Goal: Task Accomplishment & Management: Complete application form

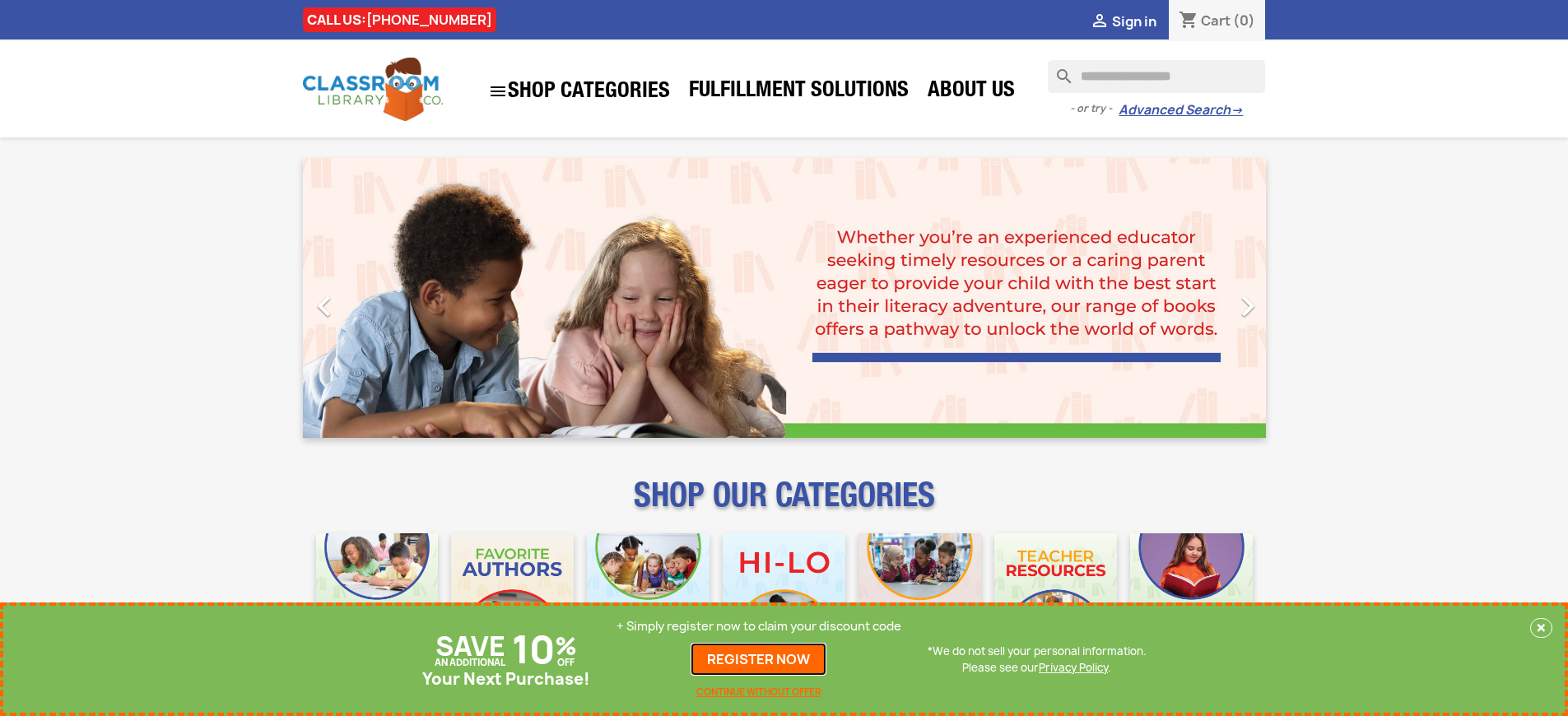
click at [759, 660] on link "REGISTER NOW" at bounding box center [758, 660] width 136 height 33
click at [759, 626] on p "+ Simply register now to claim your discount code" at bounding box center [759, 626] width 285 height 16
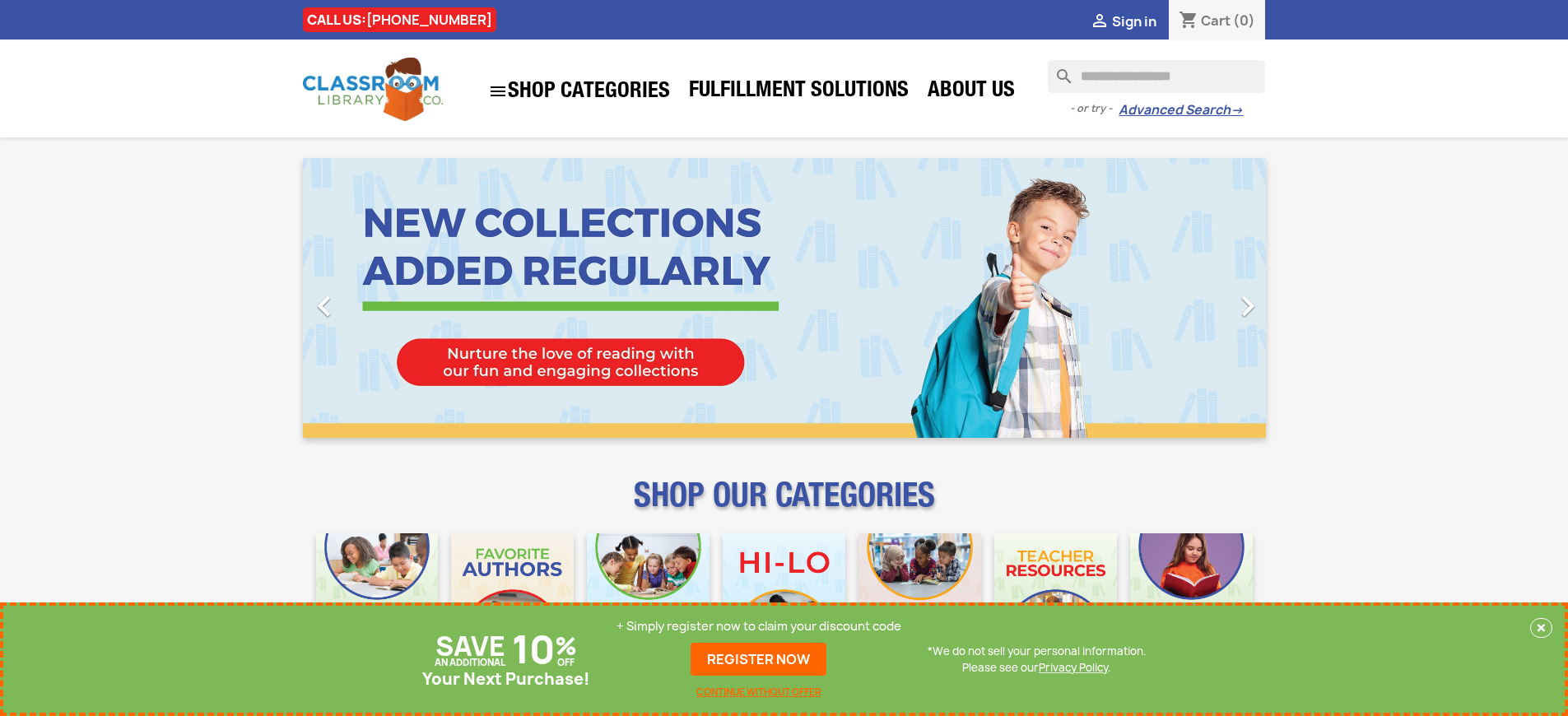
click at [759, 626] on p "+ Simply register now to claim your discount code" at bounding box center [759, 626] width 285 height 16
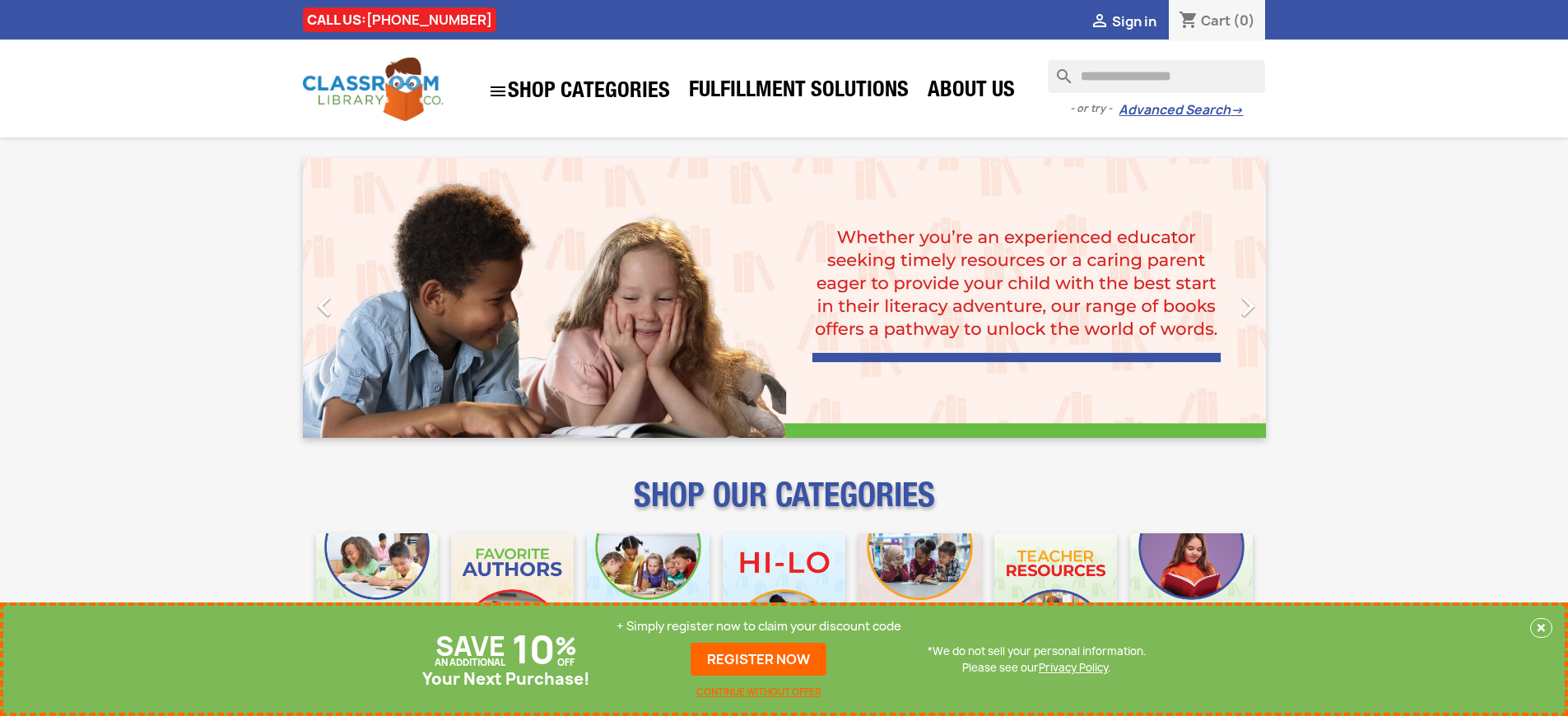
click at [759, 626] on p "+ Simply register now to claim your discount code" at bounding box center [759, 626] width 285 height 16
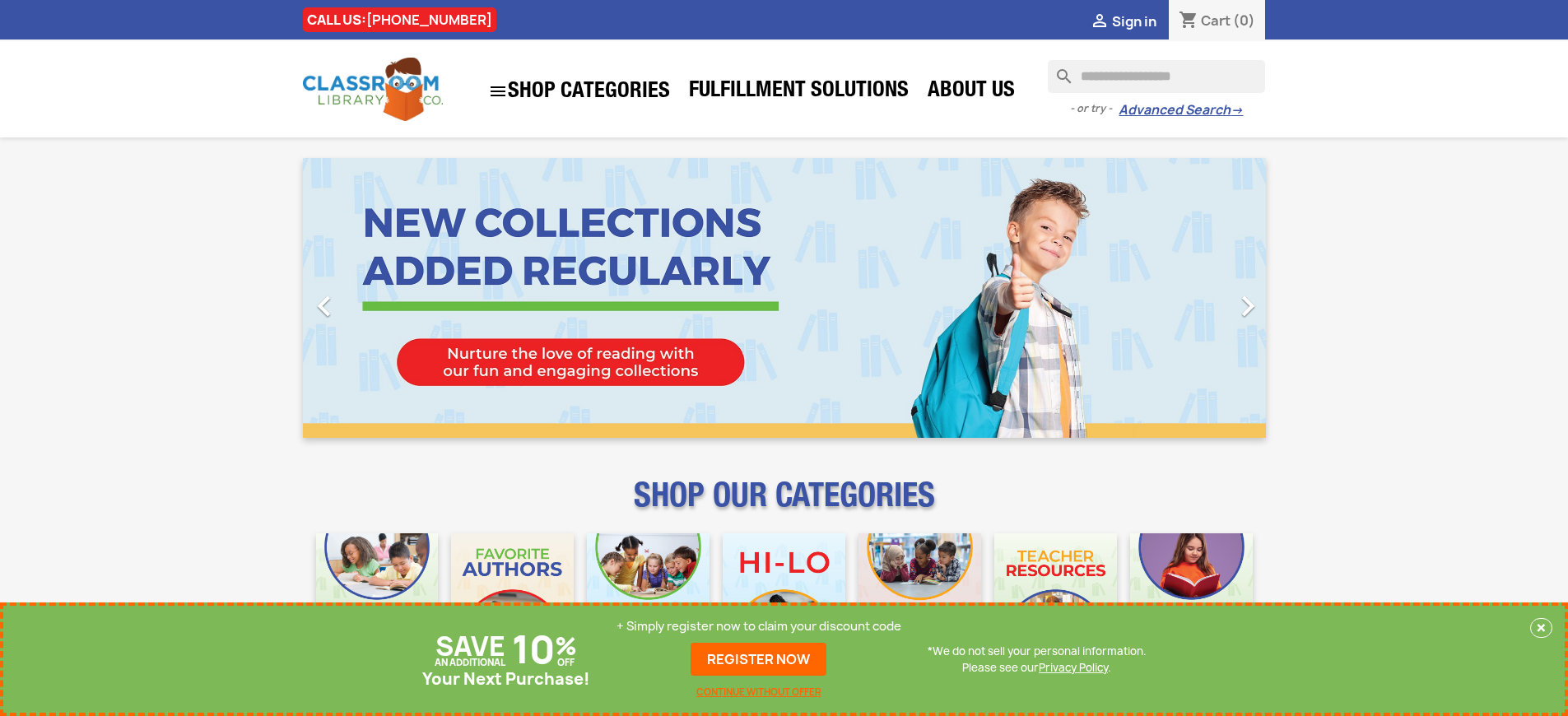
click at [759, 626] on p "+ Simply register now to claim your discount code" at bounding box center [759, 626] width 285 height 16
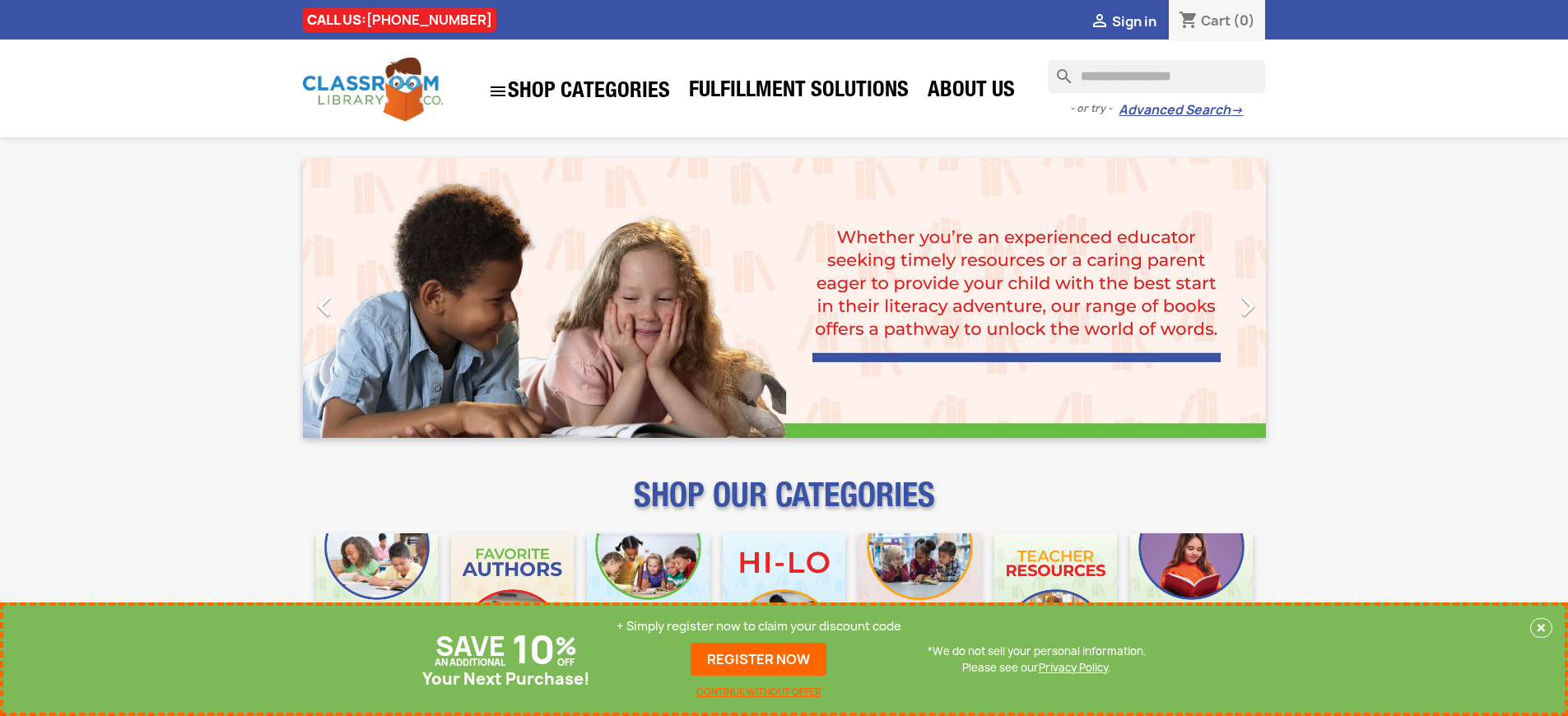
click at [759, 626] on p "+ Simply register now to claim your discount code" at bounding box center [759, 626] width 285 height 16
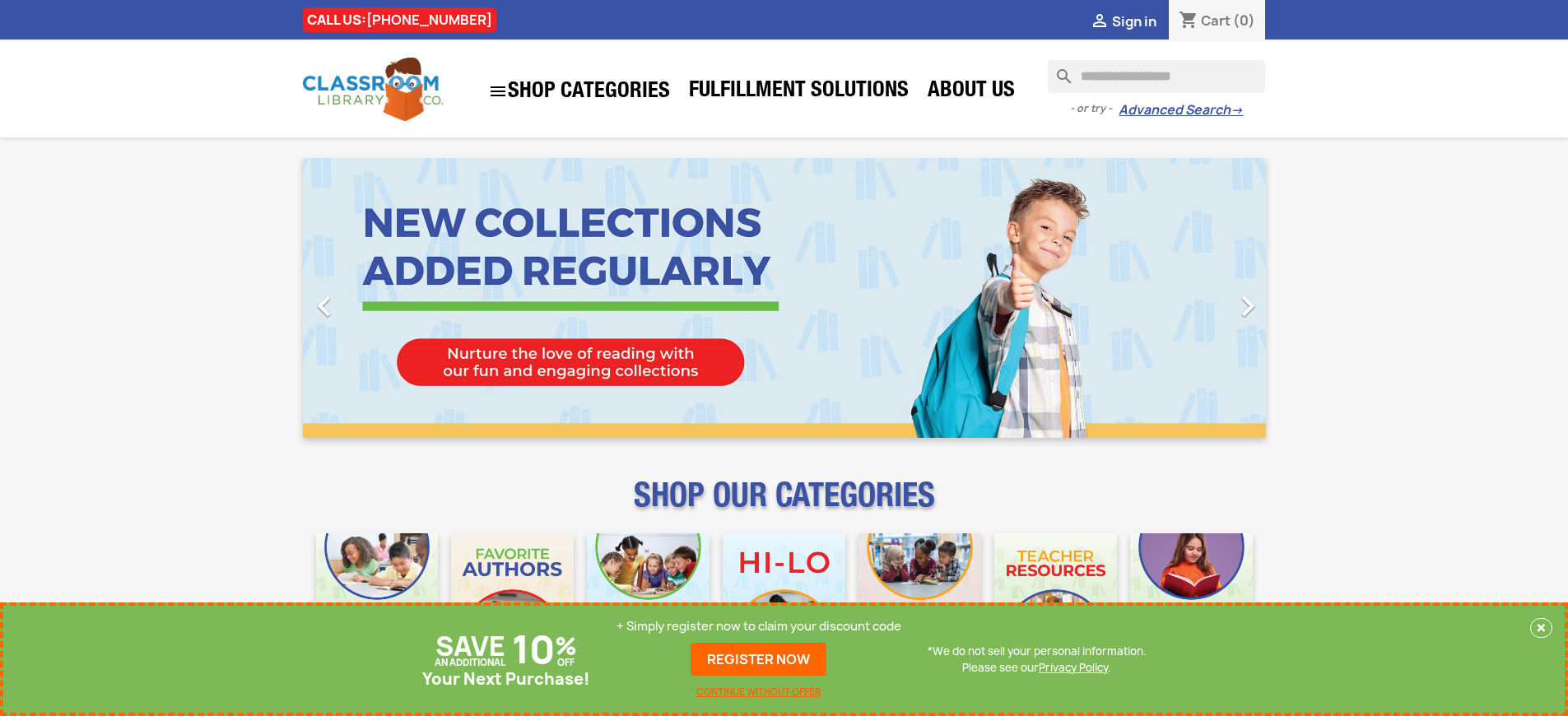
click at [759, 626] on p "+ Simply register now to claim your discount code" at bounding box center [759, 626] width 285 height 16
click at [759, 660] on link "REGISTER NOW" at bounding box center [758, 660] width 136 height 33
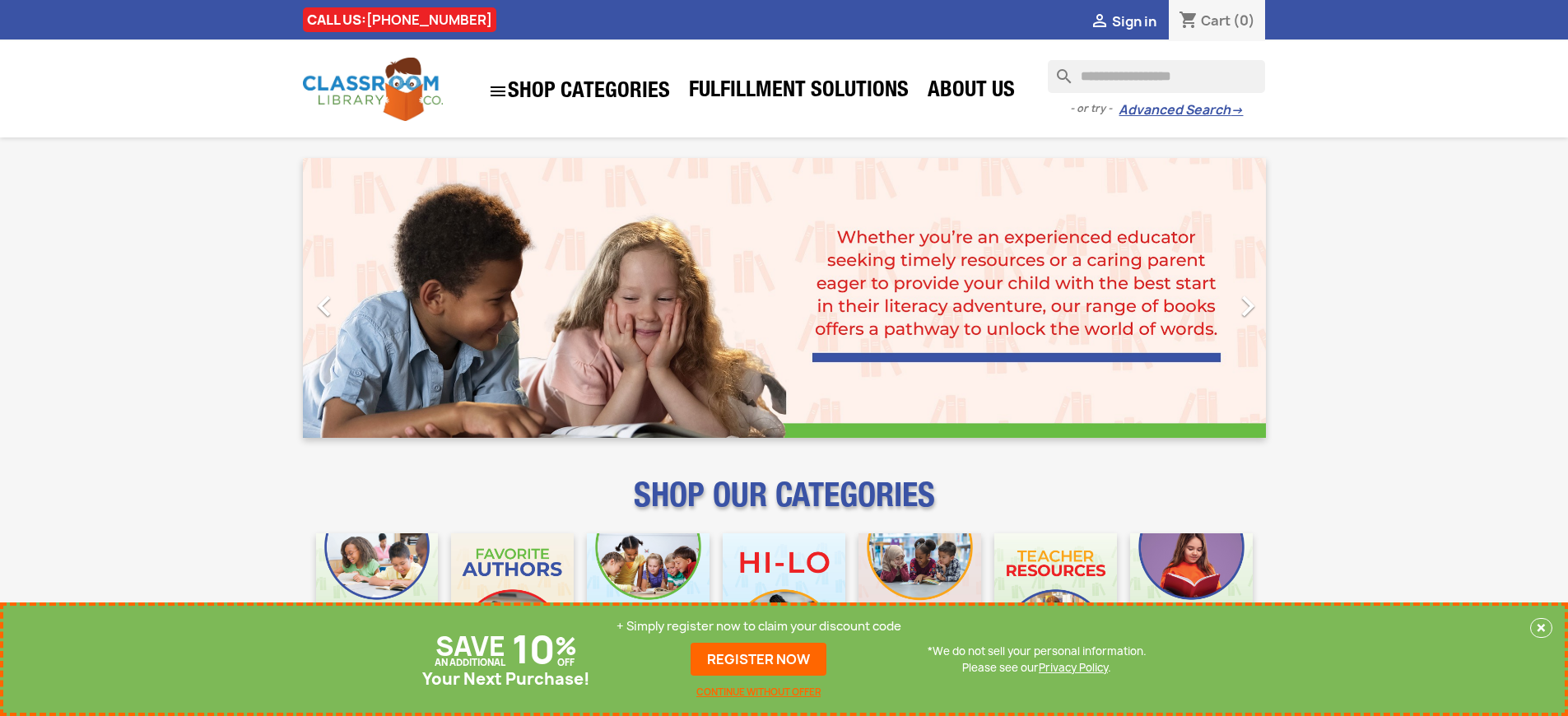
click at [759, 626] on p "+ Simply register now to claim your discount code" at bounding box center [759, 626] width 285 height 16
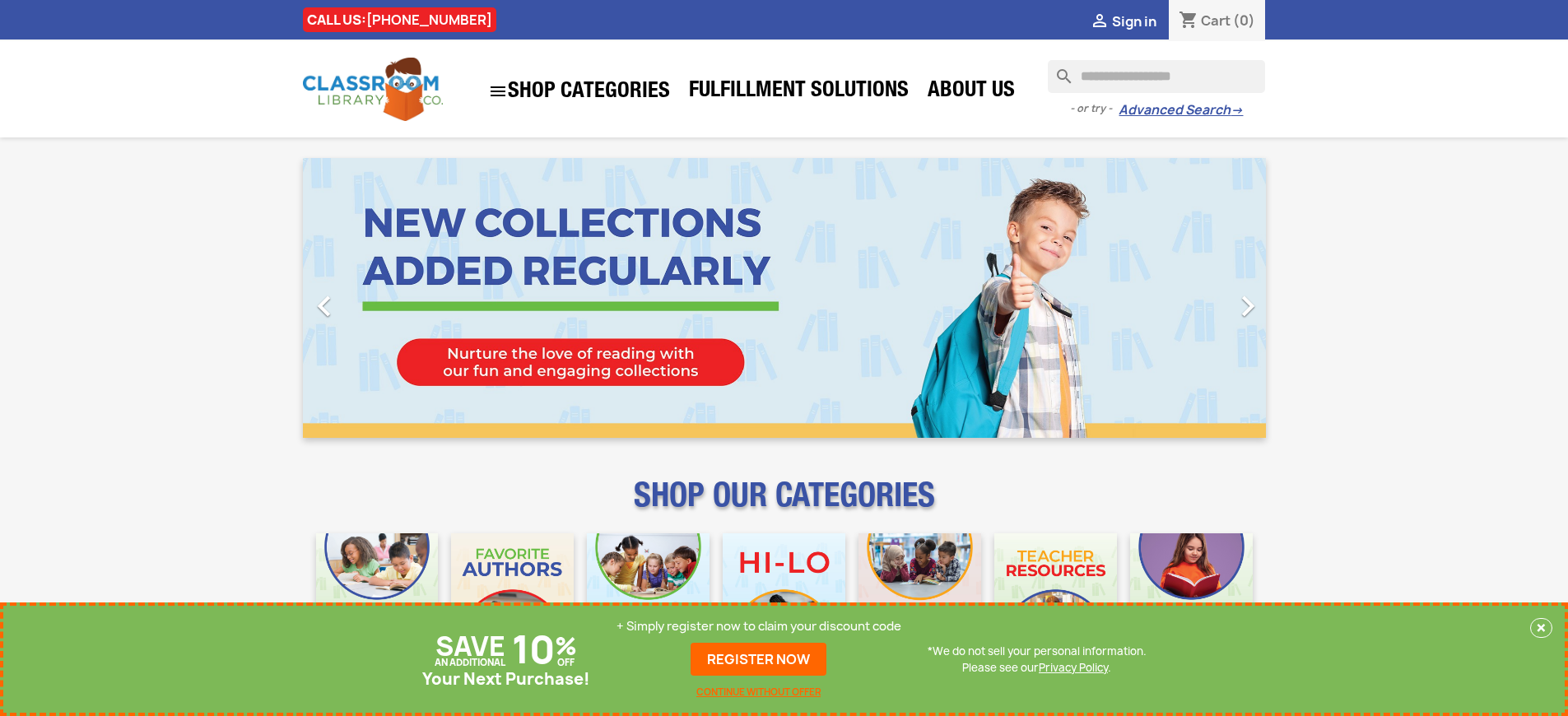
click at [759, 626] on p "+ Simply register now to claim your discount code" at bounding box center [759, 626] width 285 height 16
click at [759, 660] on link "REGISTER NOW" at bounding box center [758, 660] width 136 height 33
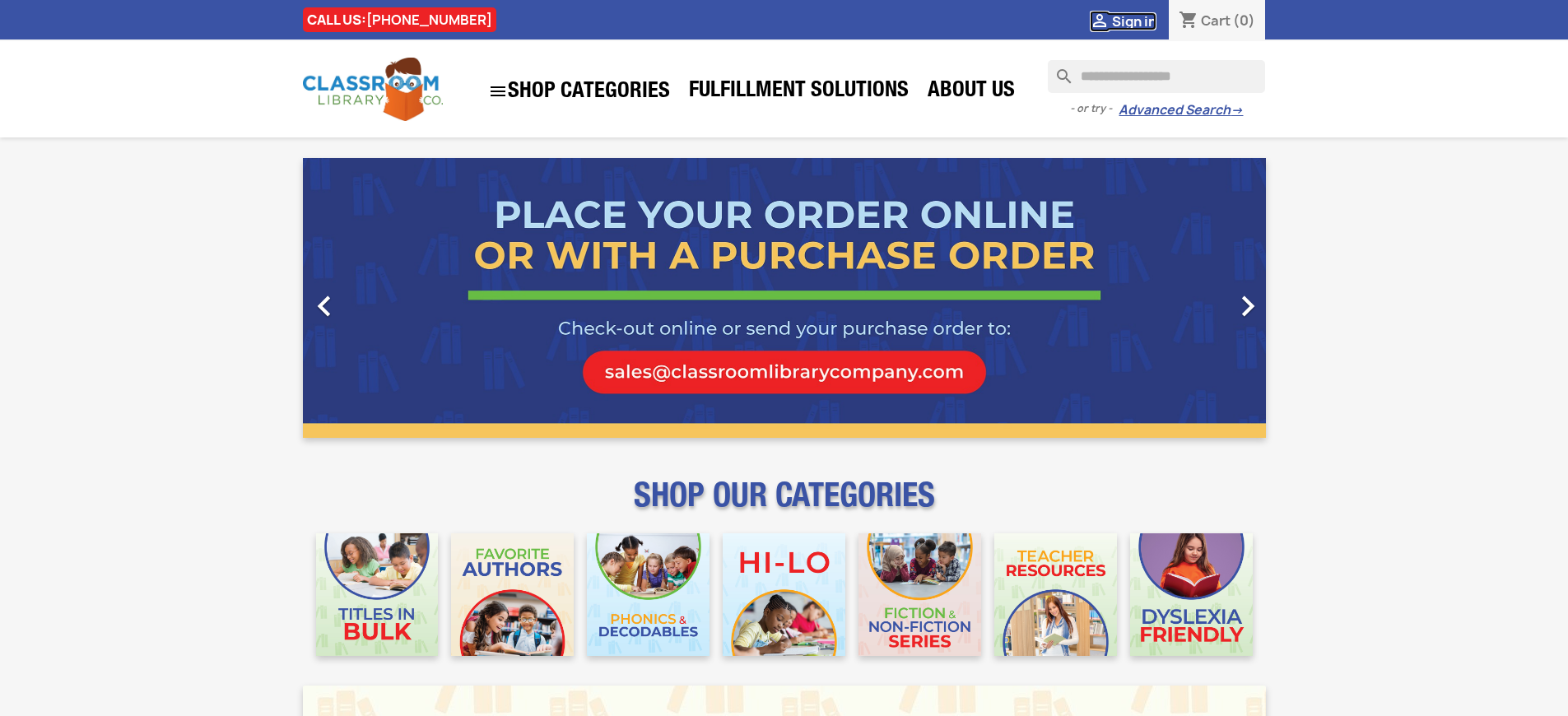
click at [1133, 21] on span "Sign in" at bounding box center [1134, 21] width 44 height 18
